Goal: Information Seeking & Learning: Learn about a topic

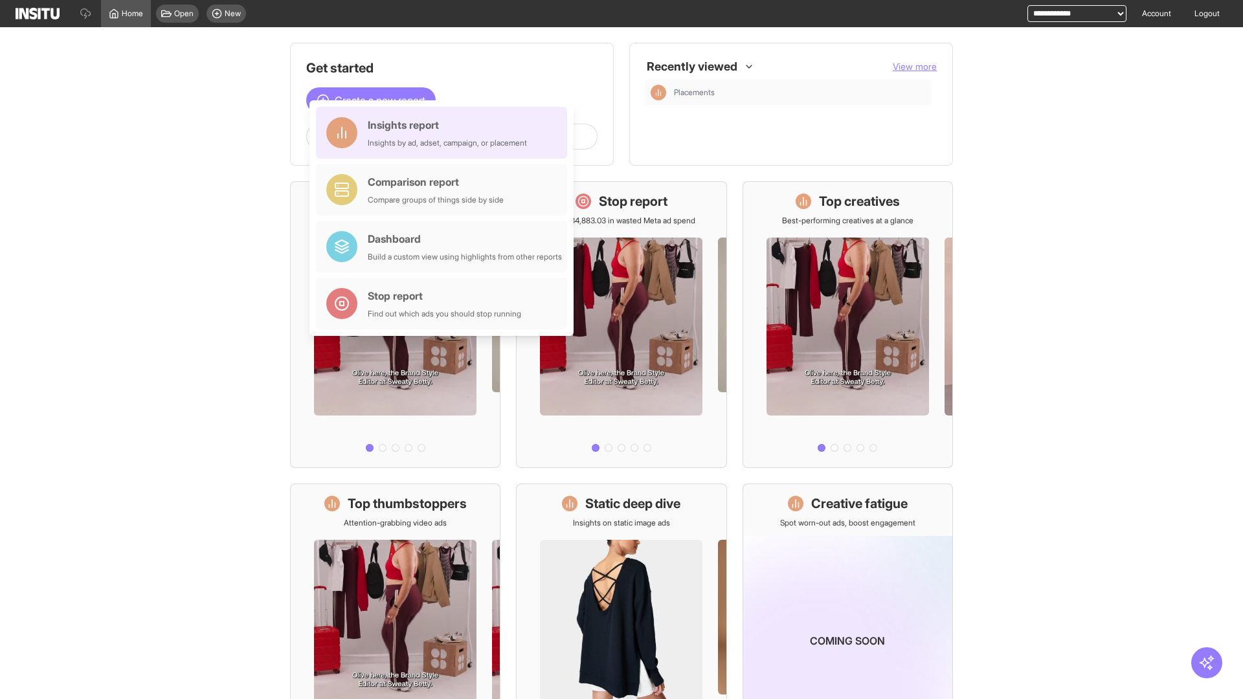
click at [445, 133] on div "Insights report Insights by ad, adset, campaign, or placement" at bounding box center [447, 132] width 159 height 31
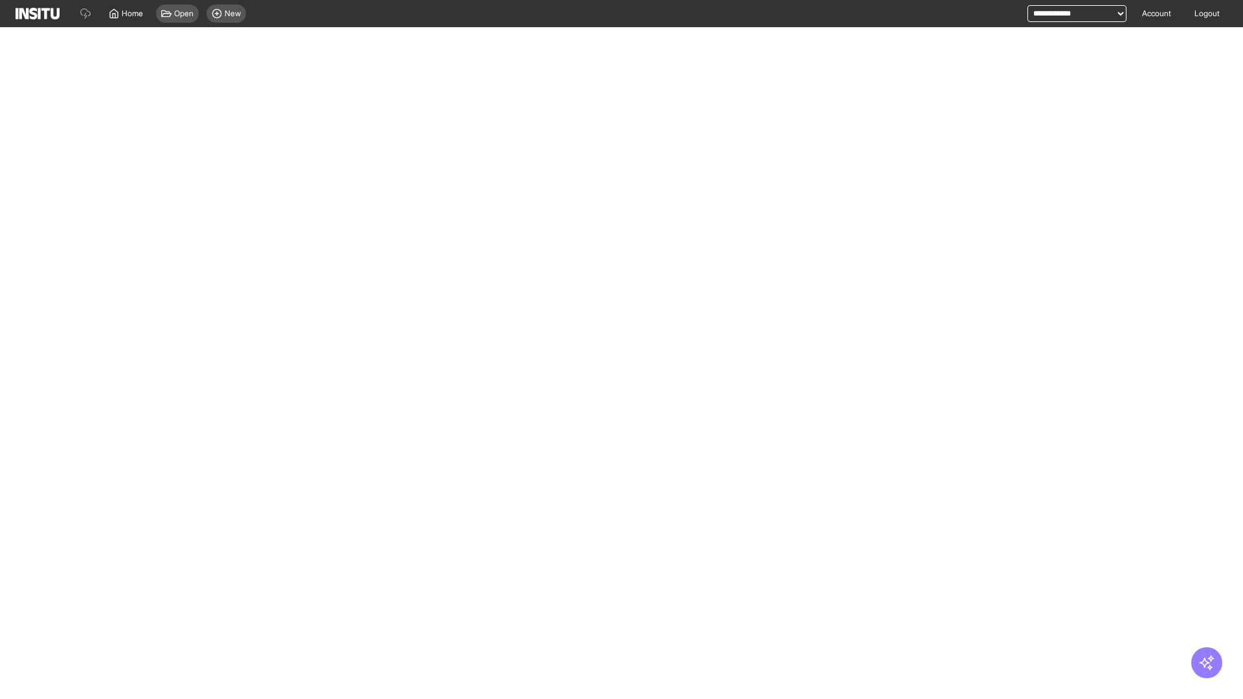
select select "**"
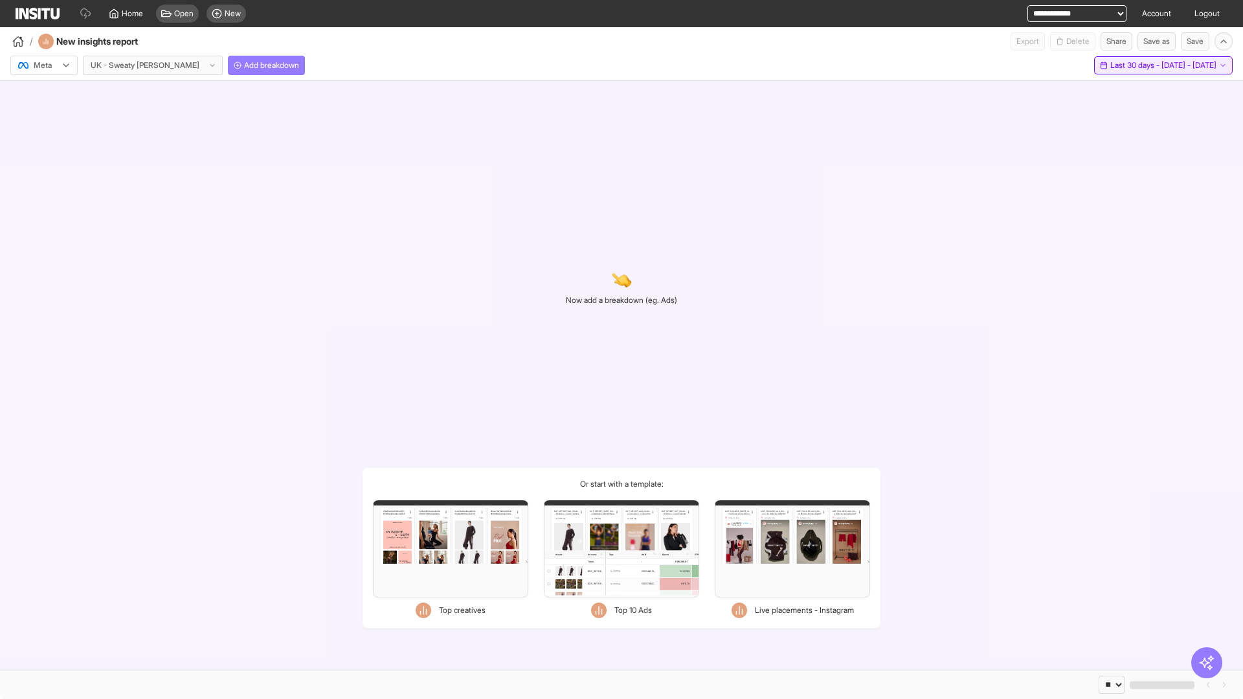
click at [1133, 65] on span "Last 30 days - [DATE] - [DATE]" at bounding box center [1163, 65] width 106 height 10
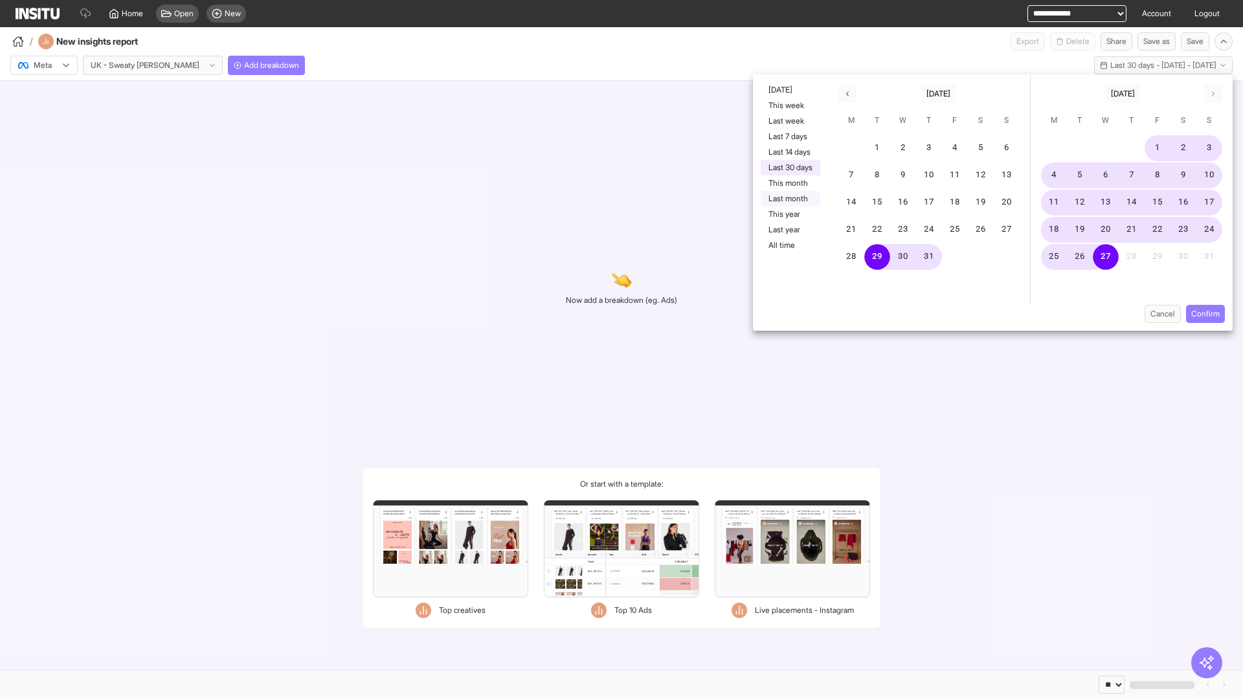
click at [789, 199] on button "Last month" at bounding box center [791, 199] width 60 height 16
